Goal: Information Seeking & Learning: Learn about a topic

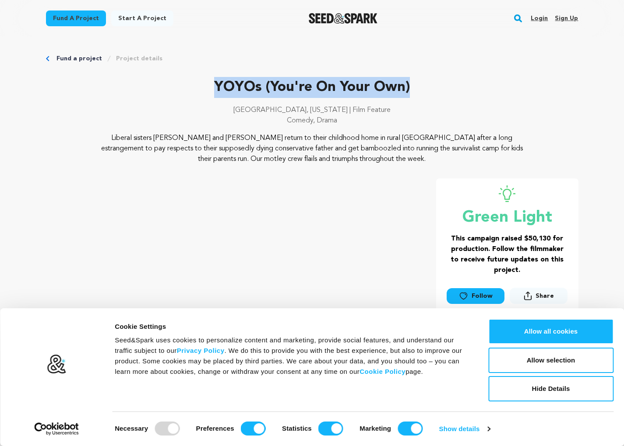
drag, startPoint x: 428, startPoint y: 84, endPoint x: 204, endPoint y: 79, distance: 224.6
click at [204, 79] on p "YOYOs (You're On Your Own)" at bounding box center [312, 87] width 532 height 21
copy p "YOYOs (You're On Your Own)"
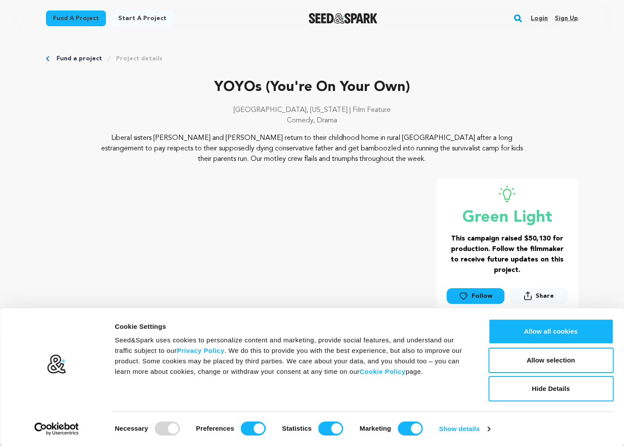
click at [405, 103] on div "YOYOs (You're On Your Own) [GEOGRAPHIC_DATA], [US_STATE] | Film Feature Comedy,…" at bounding box center [312, 105] width 532 height 56
drag, startPoint x: 324, startPoint y: 107, endPoint x: 253, endPoint y: 106, distance: 71.3
click at [253, 106] on p "[GEOGRAPHIC_DATA], [US_STATE] | Film Feature" at bounding box center [312, 110] width 532 height 11
drag, startPoint x: 338, startPoint y: 123, endPoint x: 256, endPoint y: 112, distance: 82.7
click at [256, 113] on div "[GEOGRAPHIC_DATA], [US_STATE] | Film Feature Comedy, Drama" at bounding box center [312, 119] width 532 height 28
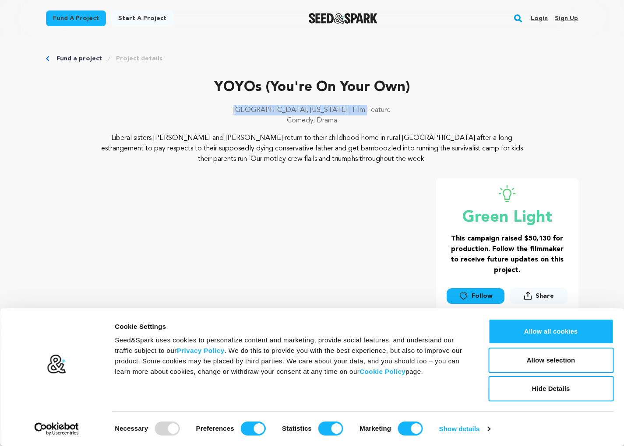
copy div "[GEOGRAPHIC_DATA], [US_STATE] | Film Feature Comedy, Drama"
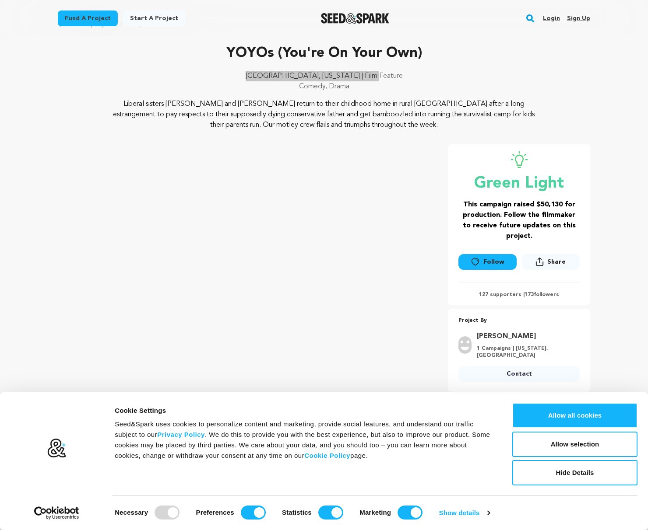
scroll to position [23, 0]
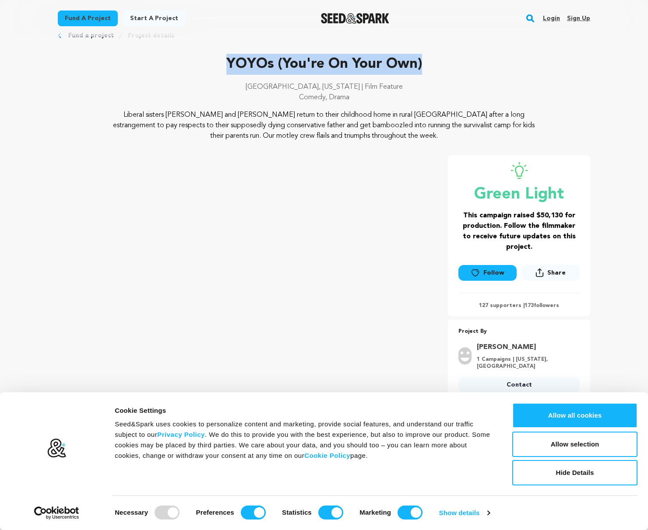
drag, startPoint x: 422, startPoint y: 63, endPoint x: 214, endPoint y: 60, distance: 208.8
click at [214, 60] on p "YOYOs (You're On Your Own)" at bounding box center [324, 64] width 532 height 21
copy p "YOYOs (You're On Your Own)"
